Goal: Task Accomplishment & Management: Manage account settings

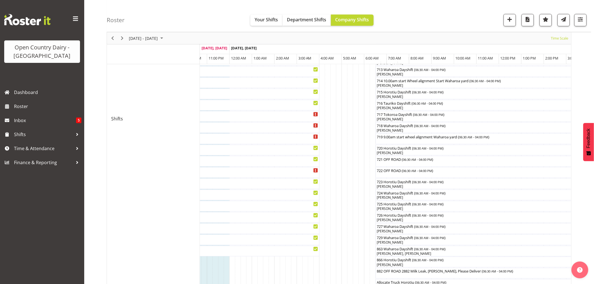
scroll to position [187, 0]
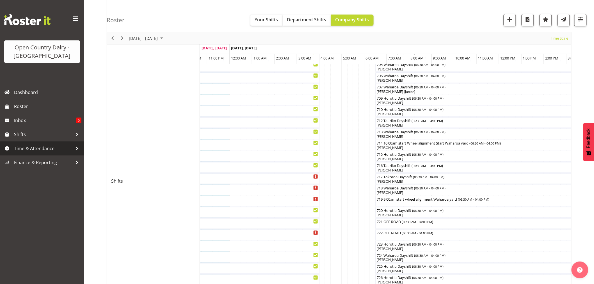
click at [43, 149] on span "Time & Attendance" at bounding box center [43, 148] width 59 height 8
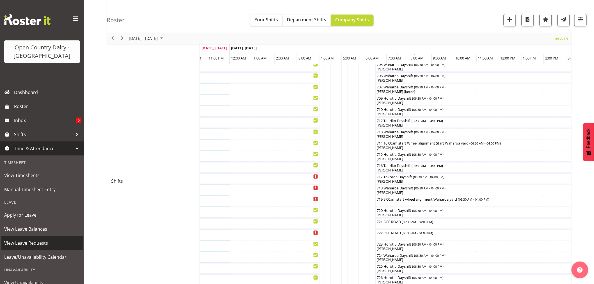
click at [33, 242] on span "View Leave Requests" at bounding box center [42, 243] width 76 height 8
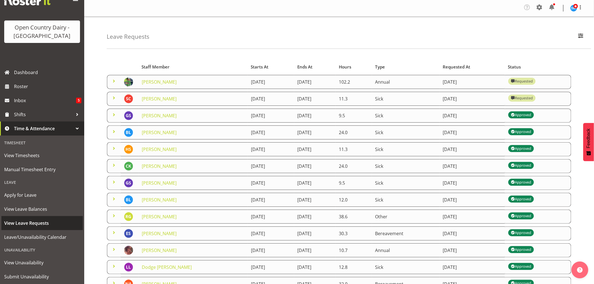
scroll to position [31, 0]
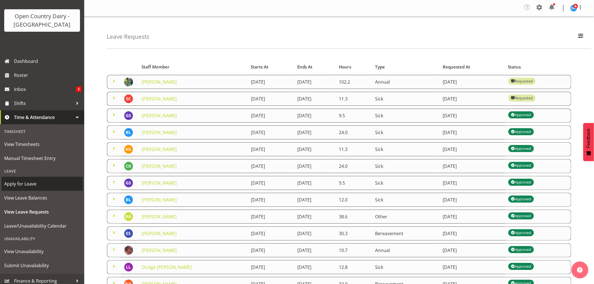
click at [28, 184] on span "Apply for Leave" at bounding box center [42, 184] width 76 height 8
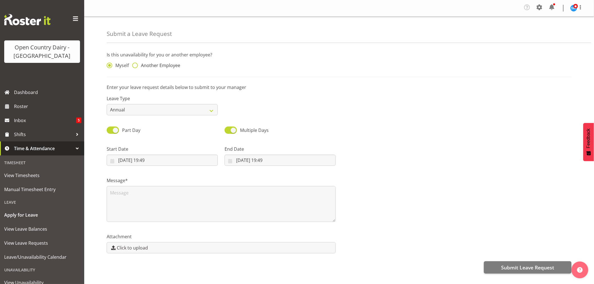
click at [135, 65] on span at bounding box center [135, 66] width 6 height 6
click at [135, 65] on input "Another Employee" at bounding box center [134, 66] width 4 height 4
radio input "true"
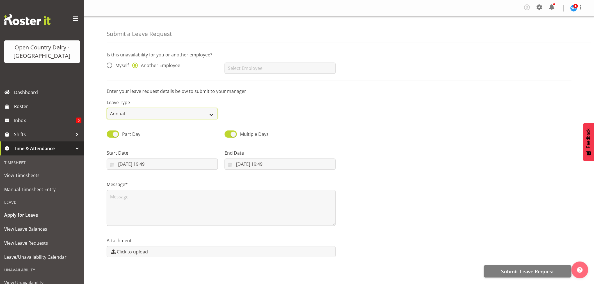
click at [152, 114] on select "Annual Sick Leave Without Pay Bereavement Domestic Violence Parental Jury Servi…" at bounding box center [162, 113] width 111 height 11
select select "Sick"
click at [107, 108] on select "Annual Sick Leave Without Pay Bereavement Domestic Violence Parental Jury Servi…" at bounding box center [162, 113] width 111 height 11
click at [254, 68] on input "text" at bounding box center [279, 68] width 111 height 11
click at [248, 83] on span "[PERSON_NAME]" at bounding box center [246, 82] width 35 height 6
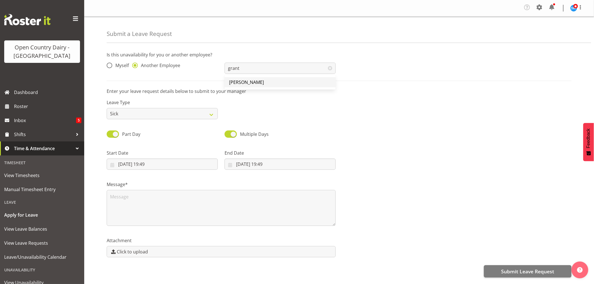
type input "[PERSON_NAME]"
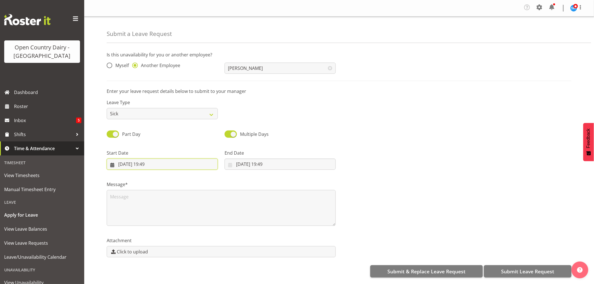
click at [133, 162] on input "26/08/2025, 19:49" at bounding box center [162, 163] width 111 height 11
click at [159, 251] on span "27" at bounding box center [158, 251] width 4 height 5
type input "27/08/2025, 19:49"
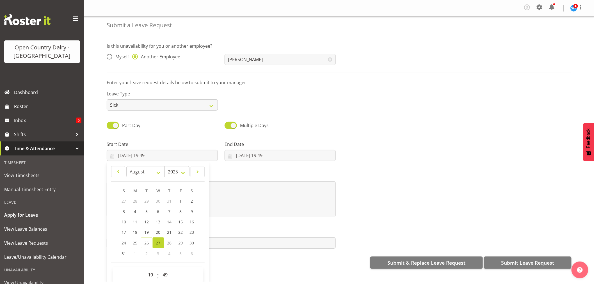
scroll to position [16, 0]
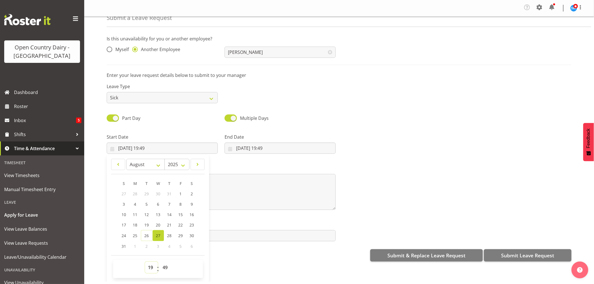
click at [150, 269] on select "00 01 02 03 04 05 06 07 08 09 10 11 12 13 14 15 16 17 18 19 20 21 22 23" at bounding box center [151, 267] width 13 height 11
select select "6"
click at [145, 262] on select "00 01 02 03 04 05 06 07 08 09 10 11 12 13 14 15 16 17 18 19 20 21 22 23" at bounding box center [151, 267] width 13 height 11
type input "27/08/2025, 06:49"
click at [165, 268] on select "00 01 02 03 04 05 06 07 08 09 10 11 12 13 14 15 16 17 18 19 20 21 22 23 24 25 2…" at bounding box center [166, 267] width 13 height 11
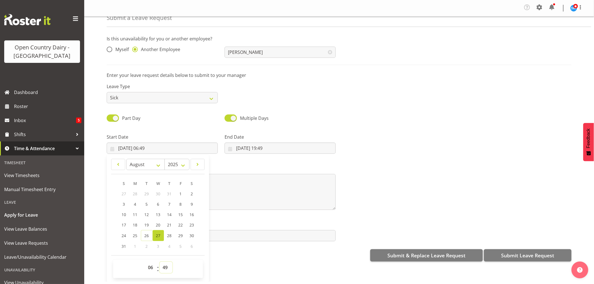
select select "30"
click at [160, 262] on select "00 01 02 03 04 05 06 07 08 09 10 11 12 13 14 15 16 17 18 19 20 21 22 23 24 25 2…" at bounding box center [166, 267] width 13 height 11
type input "[DATE] 06:30"
click at [252, 145] on input "26/08/2025, 19:49" at bounding box center [279, 148] width 111 height 11
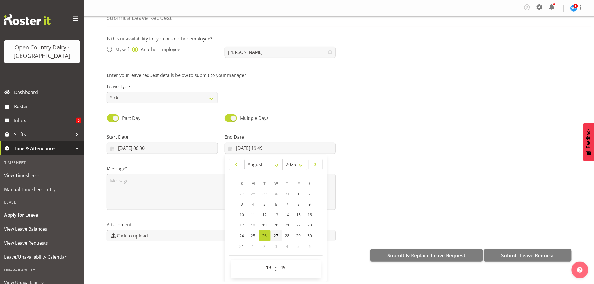
click at [275, 234] on span "27" at bounding box center [276, 235] width 4 height 5
type input "27/08/2025, 19:49"
click at [268, 268] on select "00 01 02 03 04 05 06 07 08 09 10 11 12 13 14 15 16 17 18 19 20 21 22 23" at bounding box center [269, 267] width 13 height 11
select select "16"
click at [263, 262] on select "00 01 02 03 04 05 06 07 08 09 10 11 12 13 14 15 16 17 18 19 20 21 22 23" at bounding box center [269, 267] width 13 height 11
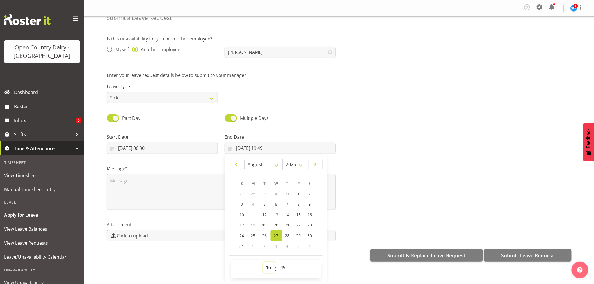
type input "27/08/2025, 16:49"
drag, startPoint x: 281, startPoint y: 266, endPoint x: 282, endPoint y: 262, distance: 4.3
click at [281, 266] on select "00 01 02 03 04 05 06 07 08 09 10 11 12 13 14 15 16 17 18 19 20 21 22 23 24 25 2…" at bounding box center [283, 267] width 13 height 11
select select "0"
click at [277, 262] on select "00 01 02 03 04 05 06 07 08 09 10 11 12 13 14 15 16 17 18 19 20 21 22 23 24 25 2…" at bounding box center [283, 267] width 13 height 11
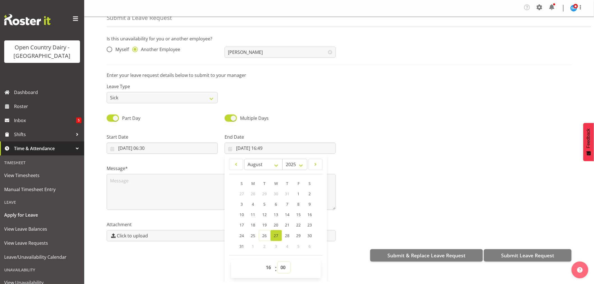
type input "[DATE] 16:00"
click at [123, 180] on textarea at bounding box center [221, 192] width 229 height 36
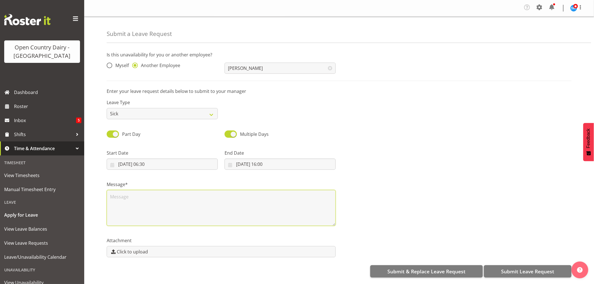
scroll to position [0, 0]
type textarea "sick"
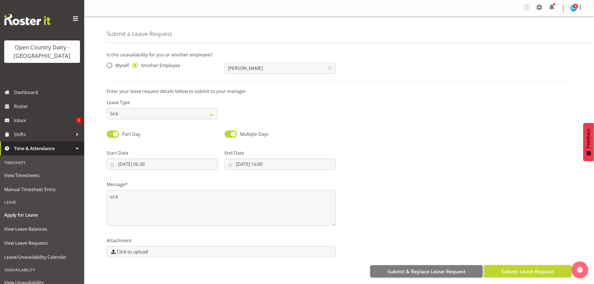
click at [507, 269] on span "Submit Leave Request" at bounding box center [527, 271] width 53 height 7
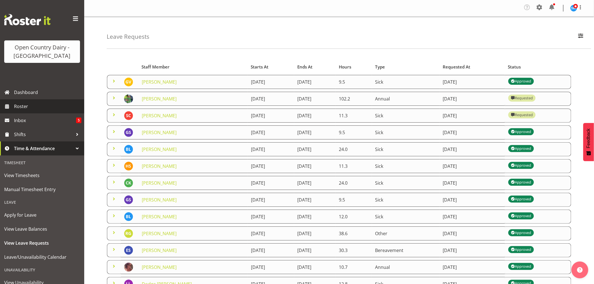
click at [34, 107] on span "Roster" at bounding box center [47, 106] width 67 height 8
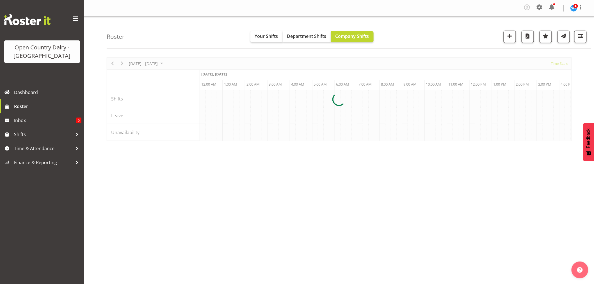
scroll to position [0, 539]
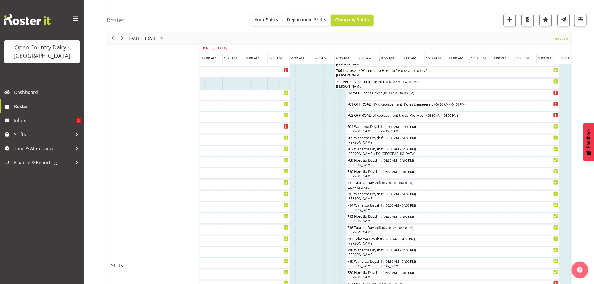
scroll to position [156, 0]
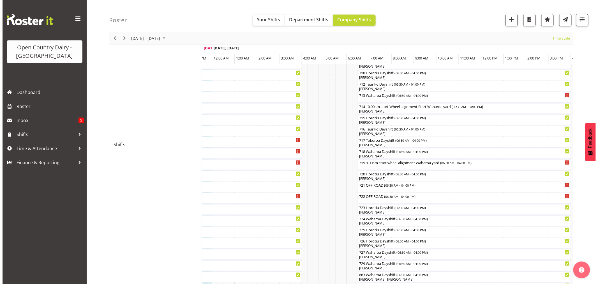
scroll to position [159, 0]
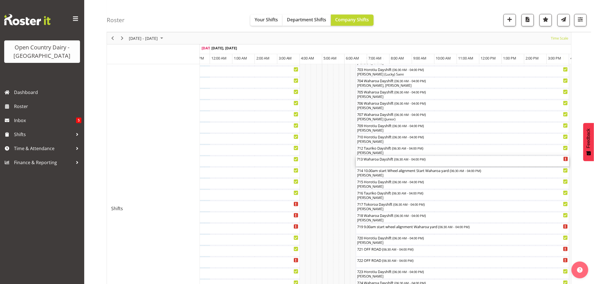
click at [383, 163] on div "713 Waharoa Dayshift ( 06:30 AM - 04:00 PM )" at bounding box center [462, 161] width 211 height 11
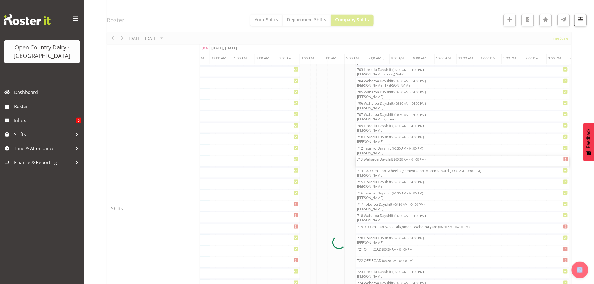
click at [383, 163] on div at bounding box center [339, 242] width 465 height 689
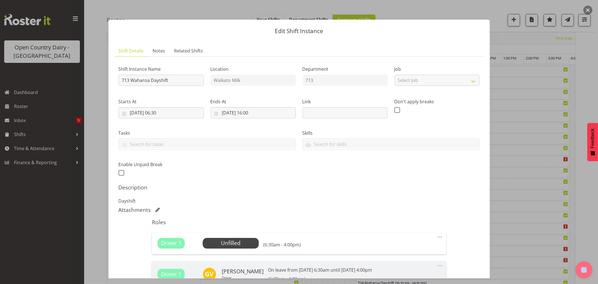
scroll to position [85, 0]
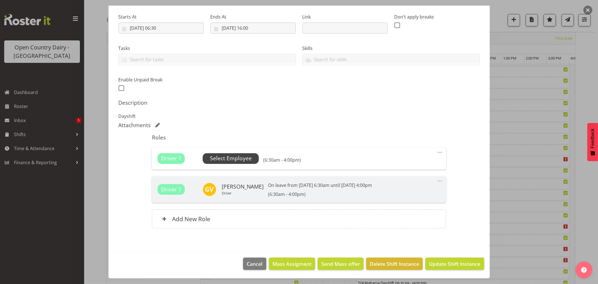
click at [227, 159] on span "Select Employee" at bounding box center [231, 158] width 42 height 8
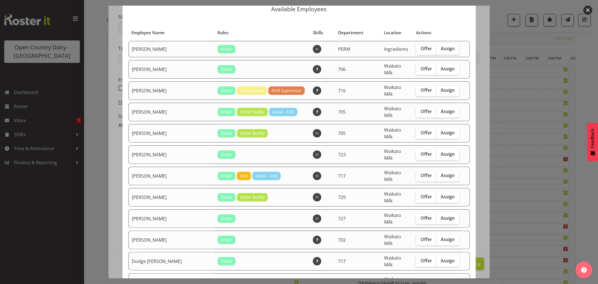
scroll to position [0, 0]
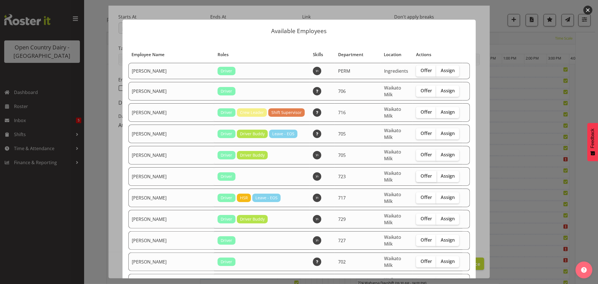
click at [421, 173] on span "Offer" at bounding box center [427, 176] width 12 height 6
click at [416, 174] on input "Offer" at bounding box center [418, 176] width 4 height 4
checkbox input "true"
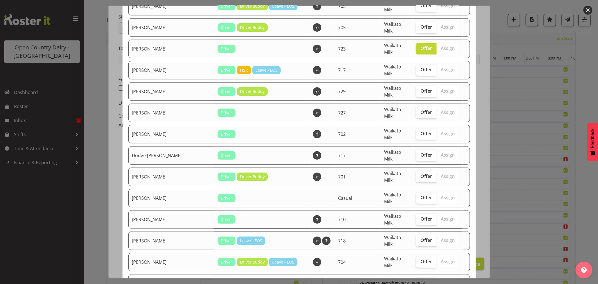
scroll to position [156, 0]
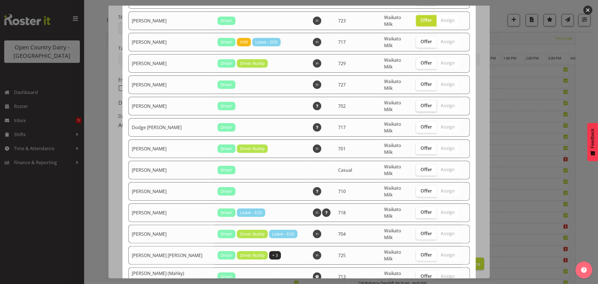
click at [421, 103] on span "Offer" at bounding box center [427, 106] width 12 height 6
click at [416, 104] on input "Offer" at bounding box center [418, 106] width 4 height 4
checkbox input "true"
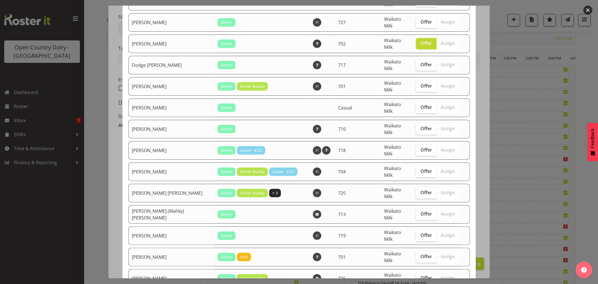
scroll to position [281, 0]
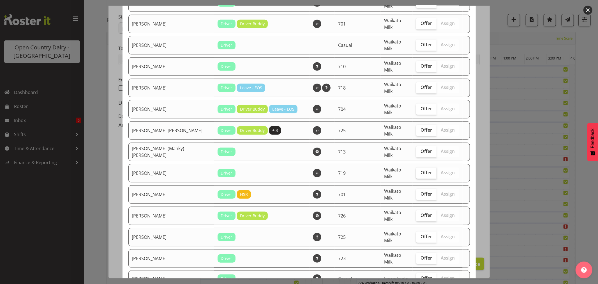
click at [421, 170] on span "Offer" at bounding box center [427, 173] width 12 height 6
click at [416, 171] on input "Offer" at bounding box center [418, 173] width 4 height 4
checkbox input "true"
click at [422, 191] on span "Offer" at bounding box center [427, 194] width 12 height 6
click at [420, 192] on input "Offer" at bounding box center [418, 194] width 4 height 4
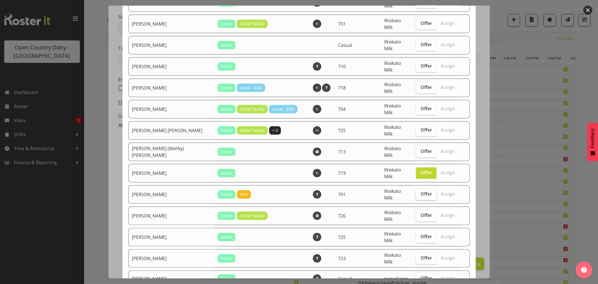
checkbox input "true"
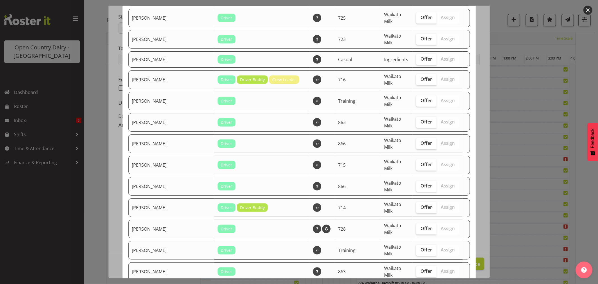
scroll to position [530, 0]
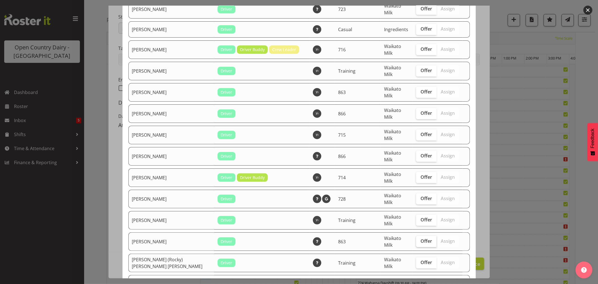
click at [421, 238] on span "Offer" at bounding box center [427, 241] width 12 height 6
click at [419, 239] on input "Offer" at bounding box center [418, 241] width 4 height 4
checkbox input "true"
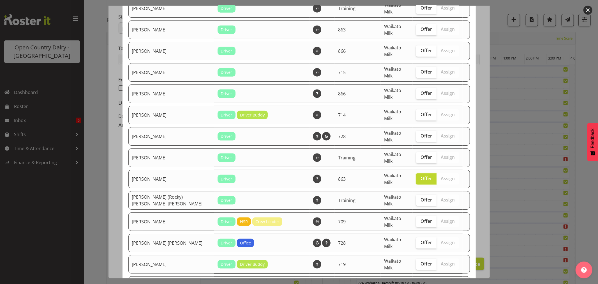
scroll to position [623, 0]
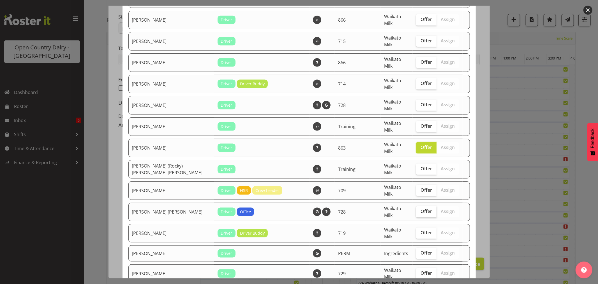
click at [421, 208] on span "Offer" at bounding box center [427, 211] width 12 height 6
click at [420, 210] on input "Offer" at bounding box center [418, 212] width 4 height 4
checkbox input "true"
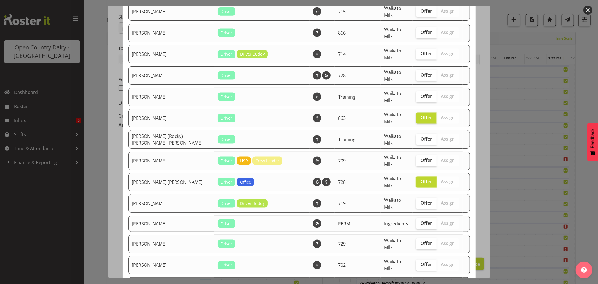
scroll to position [686, 0]
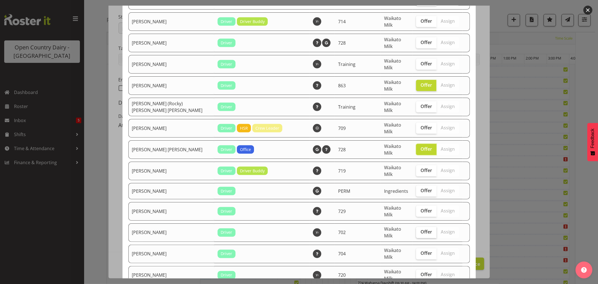
click at [421, 229] on span "Offer" at bounding box center [427, 232] width 12 height 6
click at [419, 230] on input "Offer" at bounding box center [418, 232] width 4 height 4
checkbox input "true"
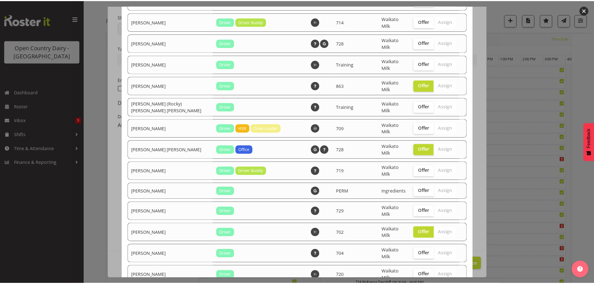
scroll to position [742, 0]
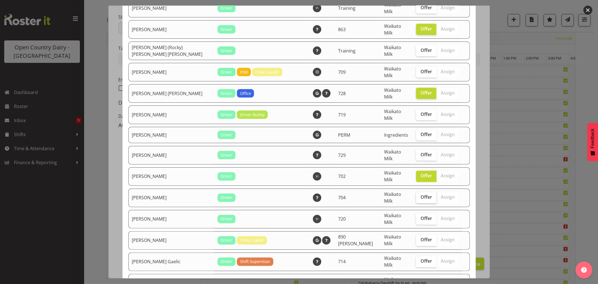
click at [416, 192] on label "Offer" at bounding box center [426, 197] width 20 height 11
click at [416, 196] on input "Offer" at bounding box center [418, 198] width 4 height 4
checkbox input "true"
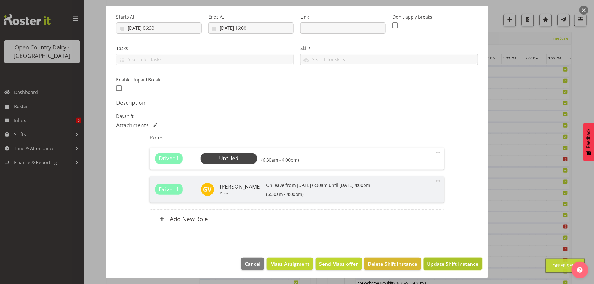
click at [451, 265] on span "Update Shift Instance" at bounding box center [452, 263] width 51 height 7
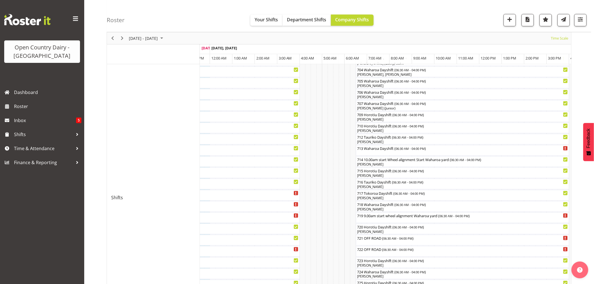
scroll to position [156, 0]
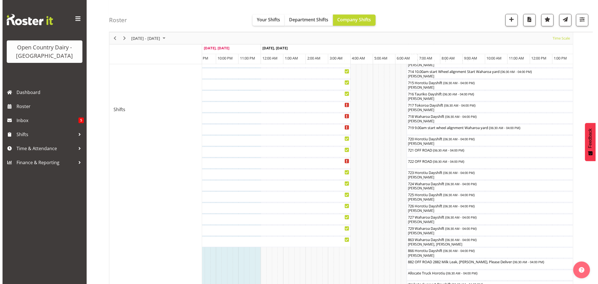
scroll to position [222, 0]
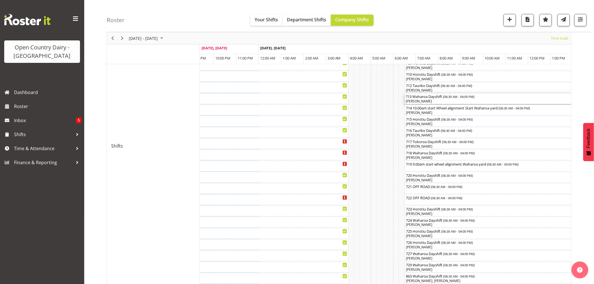
click at [425, 100] on div "[PERSON_NAME]" at bounding box center [511, 101] width 211 height 5
click at [0, 0] on div at bounding box center [0, 0] width 0 height 0
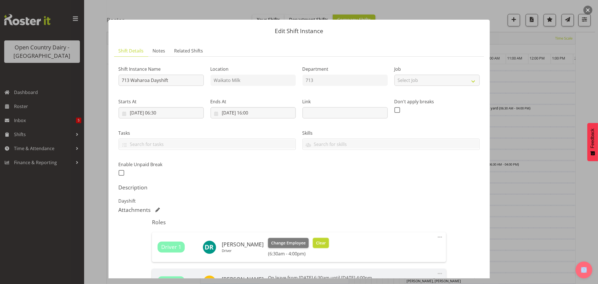
click at [320, 240] on span "Clear" at bounding box center [321, 243] width 10 height 6
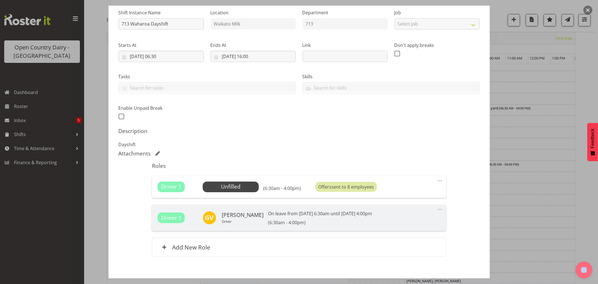
scroll to position [85, 0]
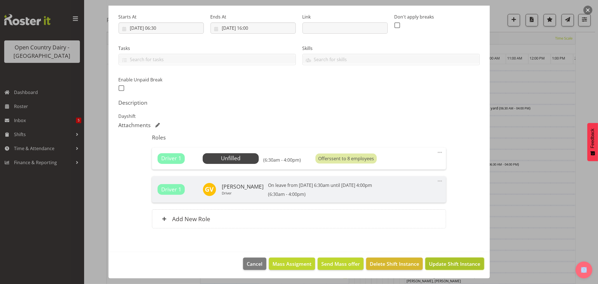
click at [453, 264] on span "Update Shift Instance" at bounding box center [454, 263] width 51 height 7
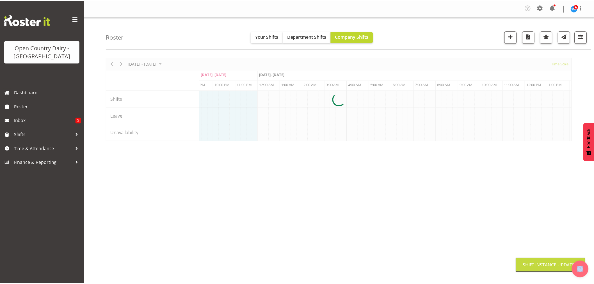
scroll to position [0, 0]
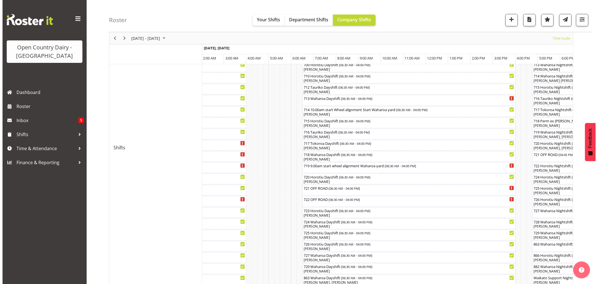
scroll to position [191, 0]
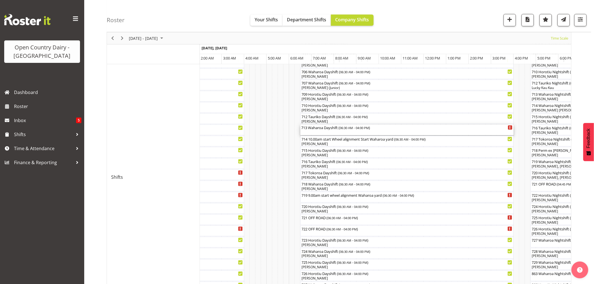
click at [312, 132] on div "713 Waharoa Dayshift ( 06:30 AM - 04:00 PM )" at bounding box center [406, 130] width 211 height 11
click at [0, 0] on div at bounding box center [0, 0] width 0 height 0
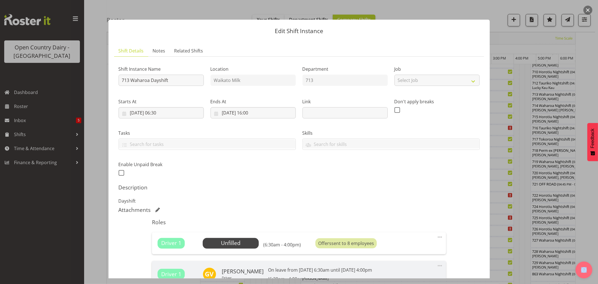
scroll to position [85, 0]
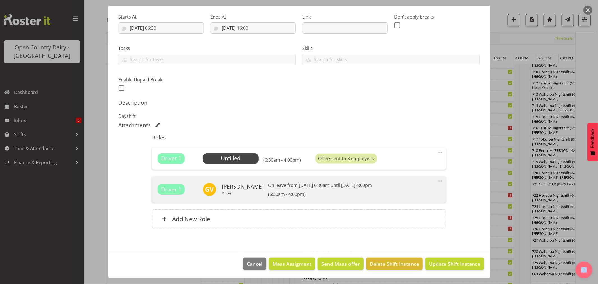
click at [437, 152] on span at bounding box center [440, 152] width 7 height 7
click at [399, 187] on link "Delete" at bounding box center [417, 186] width 54 height 10
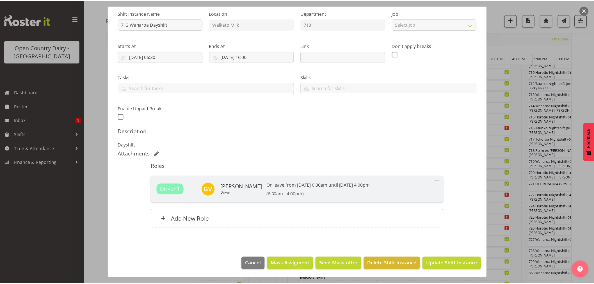
scroll to position [56, 0]
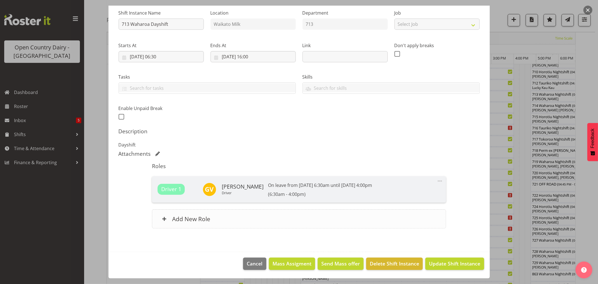
click at [165, 219] on span at bounding box center [164, 219] width 4 height 4
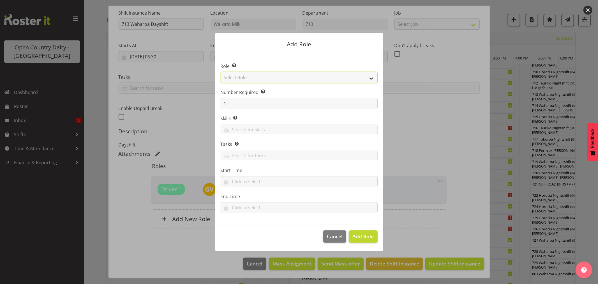
click at [255, 76] on select "Select Role Cadet Driver Crew Leader Driver Driver Buddy Driver Assessor Dayshi…" at bounding box center [299, 77] width 157 height 11
select select "1166"
click at [221, 72] on select "Select Role Cadet Driver Crew Leader Driver Driver Buddy Driver Assessor Dayshi…" at bounding box center [299, 77] width 157 height 11
click at [368, 238] on span "Add Role" at bounding box center [363, 236] width 21 height 7
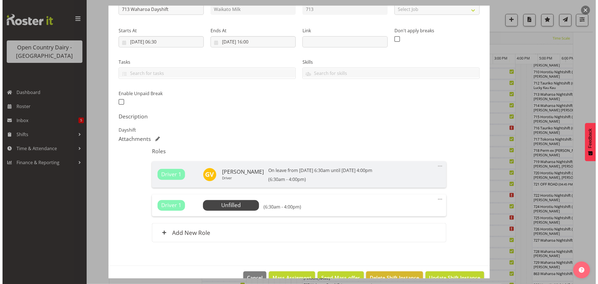
scroll to position [85, 0]
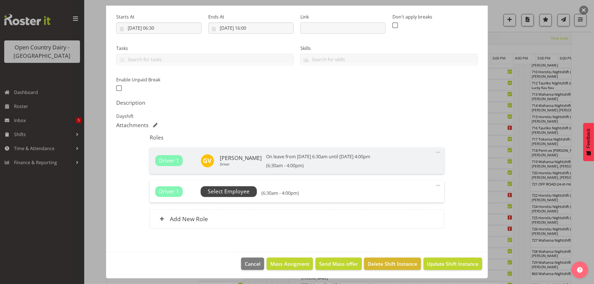
click at [229, 191] on span "Select Employee" at bounding box center [229, 191] width 42 height 8
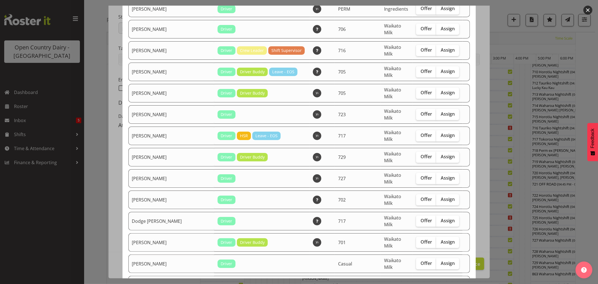
scroll to position [62, 0]
click at [421, 89] on span "Offer" at bounding box center [427, 92] width 12 height 6
click at [419, 91] on input "Offer" at bounding box center [418, 93] width 4 height 4
checkbox input "true"
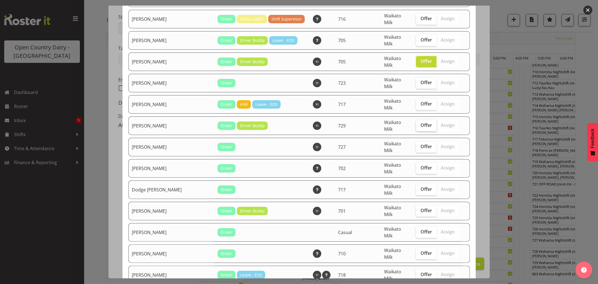
click at [421, 122] on span "Offer" at bounding box center [427, 125] width 12 height 6
click at [416, 123] on input "Offer" at bounding box center [418, 125] width 4 height 4
checkbox input "true"
click at [422, 165] on span "Offer" at bounding box center [427, 168] width 12 height 6
click at [420, 166] on input "Offer" at bounding box center [418, 168] width 4 height 4
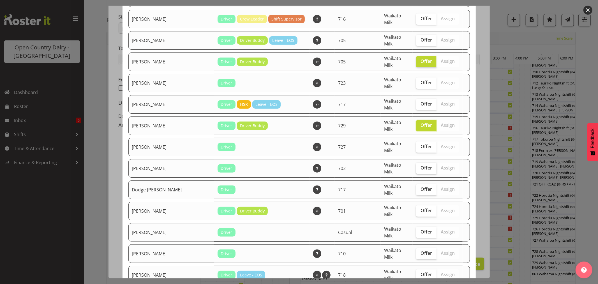
checkbox input "true"
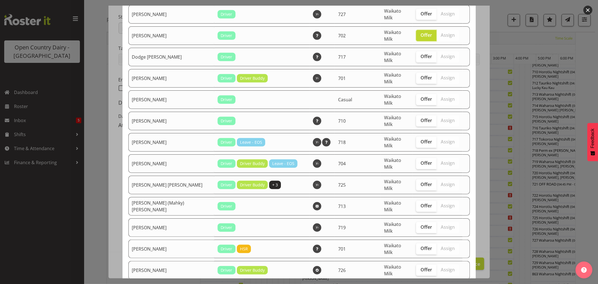
scroll to position [249, 0]
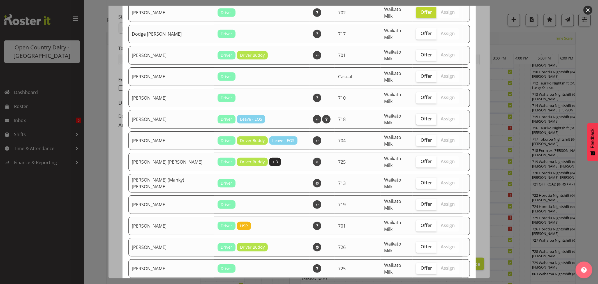
click at [422, 116] on span "Offer" at bounding box center [427, 119] width 12 height 6
click at [420, 117] on input "Offer" at bounding box center [418, 119] width 4 height 4
checkbox input "true"
click at [421, 137] on span "Offer" at bounding box center [427, 140] width 12 height 6
click at [417, 138] on input "Offer" at bounding box center [418, 140] width 4 height 4
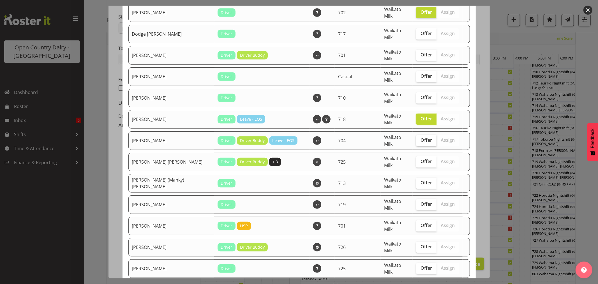
checkbox input "true"
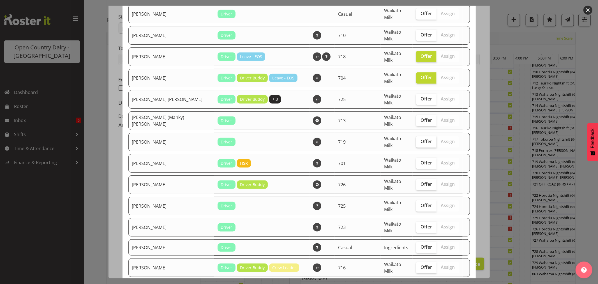
click at [422, 139] on span "Offer" at bounding box center [427, 142] width 12 height 6
click at [420, 140] on input "Offer" at bounding box center [418, 142] width 4 height 4
checkbox input "true"
click at [421, 160] on span "Offer" at bounding box center [427, 163] width 12 height 6
click at [419, 161] on input "Offer" at bounding box center [418, 163] width 4 height 4
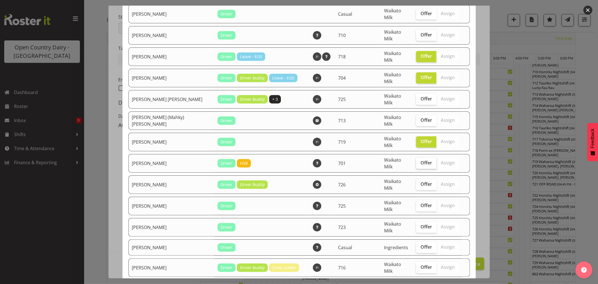
checkbox input "true"
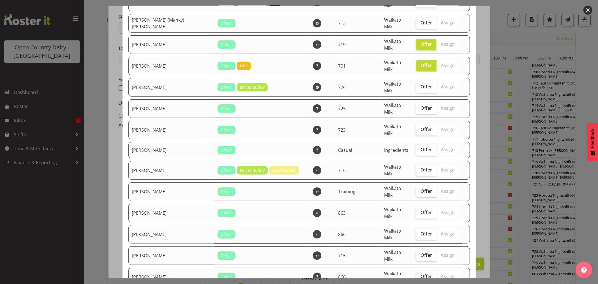
scroll to position [436, 0]
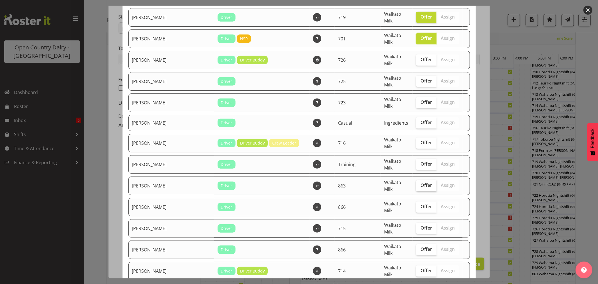
click at [421, 182] on span "Offer" at bounding box center [427, 185] width 12 height 6
click at [417, 183] on input "Offer" at bounding box center [418, 185] width 4 height 4
checkbox input "true"
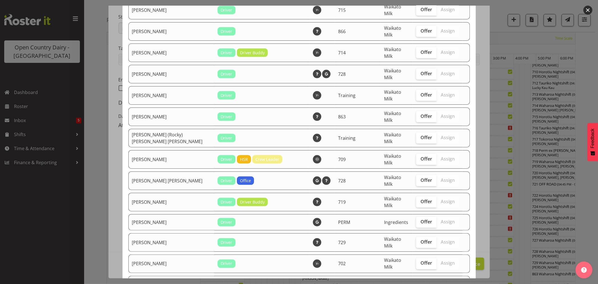
scroll to position [686, 0]
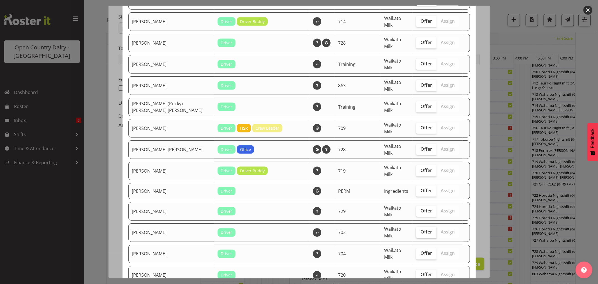
click at [421, 229] on span "Offer" at bounding box center [427, 232] width 12 height 6
click at [419, 230] on input "Offer" at bounding box center [418, 232] width 4 height 4
checkbox input "true"
click at [421, 251] on span "Offer" at bounding box center [427, 254] width 12 height 6
click at [419, 252] on input "Offer" at bounding box center [418, 254] width 4 height 4
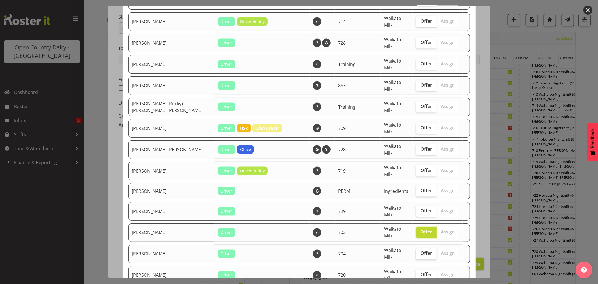
checkbox input "true"
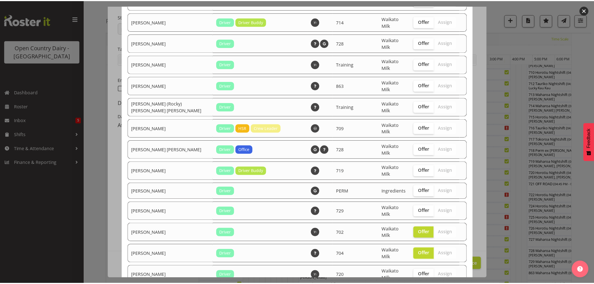
scroll to position [742, 0]
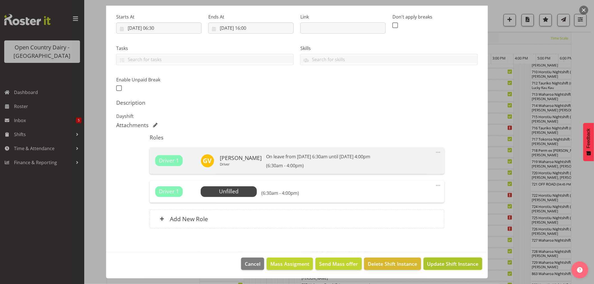
click at [437, 266] on span "Update Shift Instance" at bounding box center [452, 263] width 51 height 7
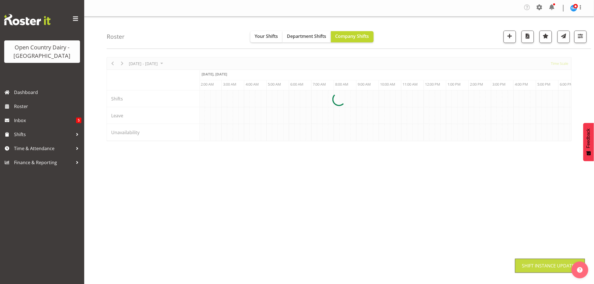
scroll to position [0, 0]
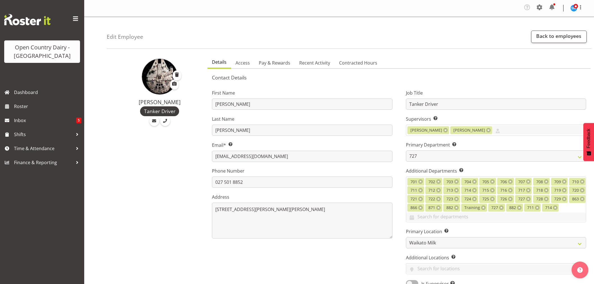
select select "761"
select select "1054"
select select "TimelineWeek"
click at [560, 35] on link "Back to employees" at bounding box center [559, 37] width 56 height 12
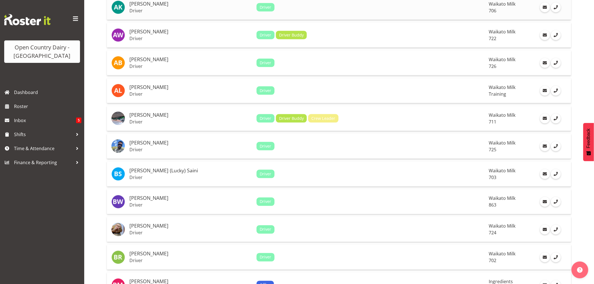
scroll to position [281, 0]
